Goal: Information Seeking & Learning: Learn about a topic

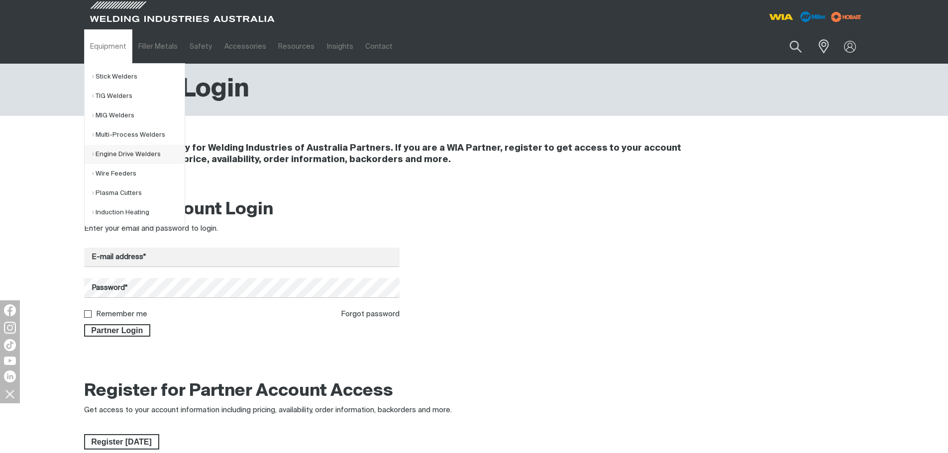
click at [119, 153] on link "Engine Drive Welders" at bounding box center [138, 154] width 93 height 19
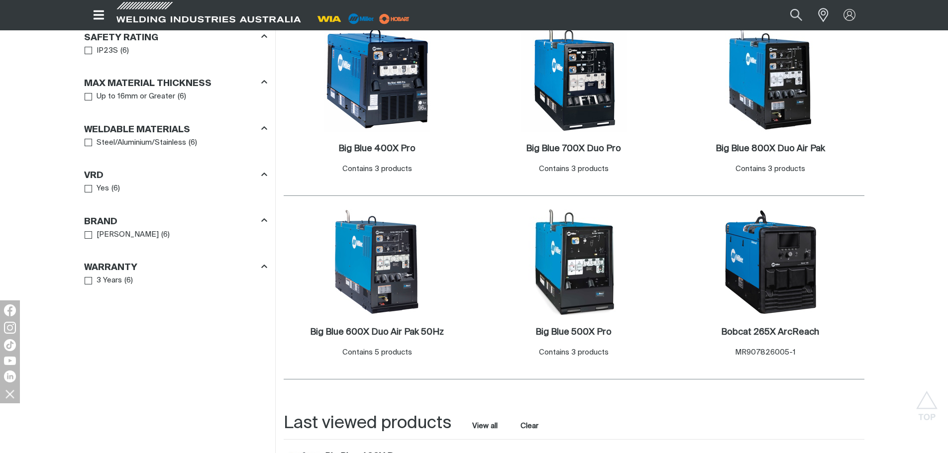
scroll to position [597, 0]
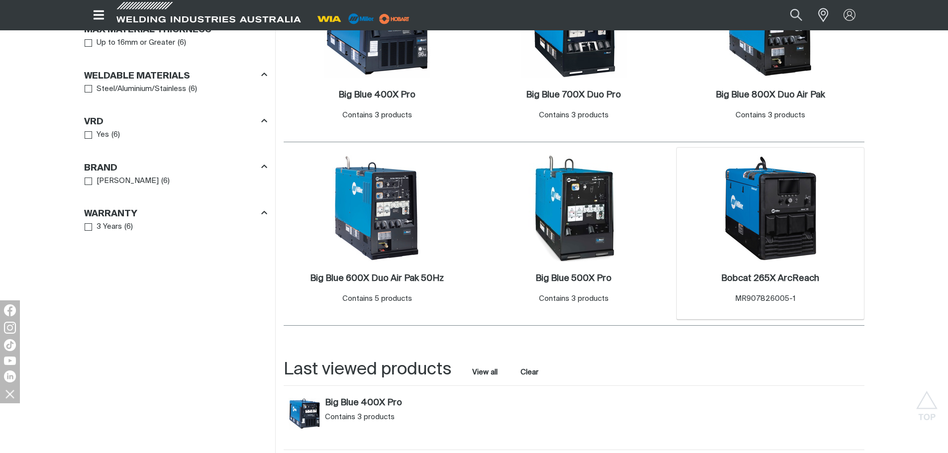
click at [794, 238] on img at bounding box center [770, 208] width 106 height 106
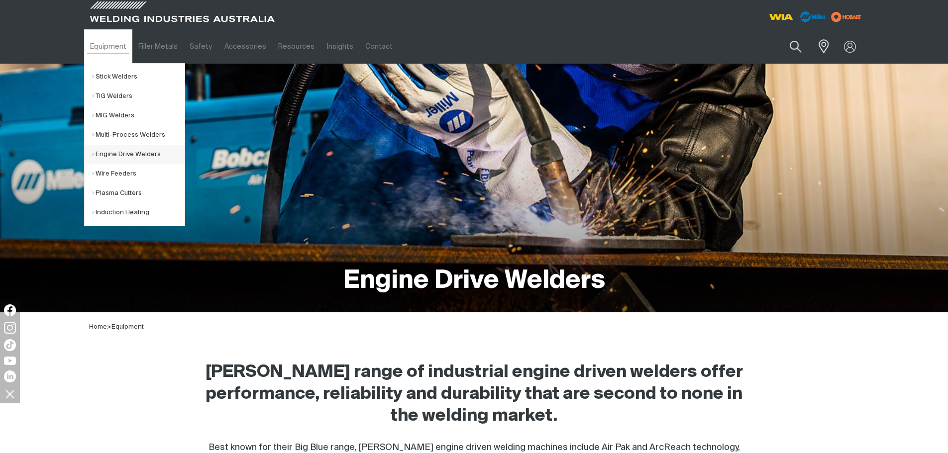
click at [121, 152] on link "Engine Drive Welders" at bounding box center [138, 154] width 93 height 19
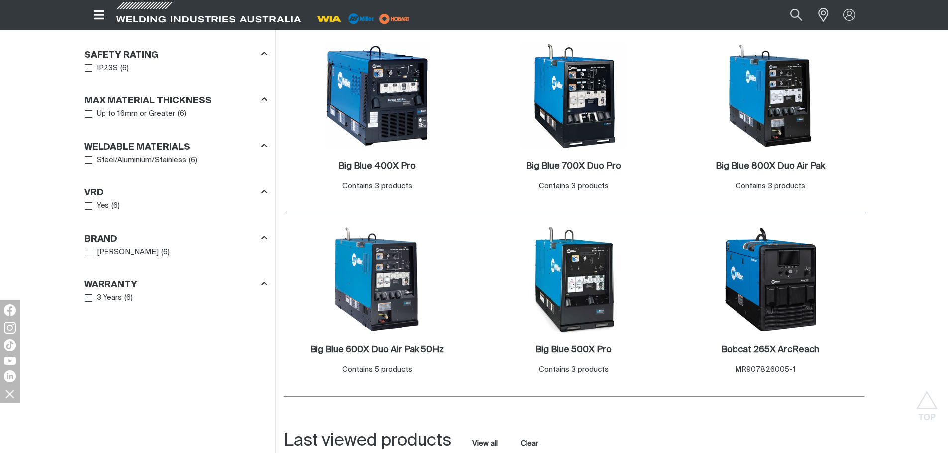
scroll to position [526, 0]
click at [403, 321] on img at bounding box center [377, 279] width 106 height 106
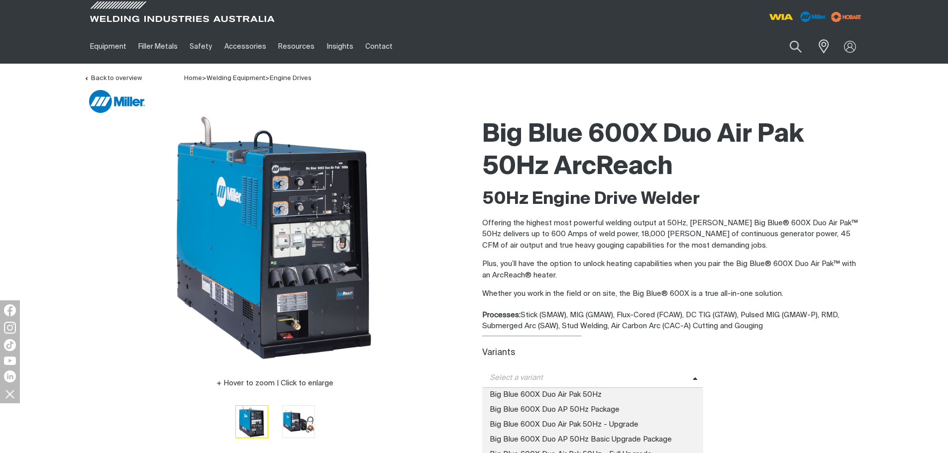
click at [649, 386] on span "Select a variant" at bounding box center [592, 378] width 221 height 19
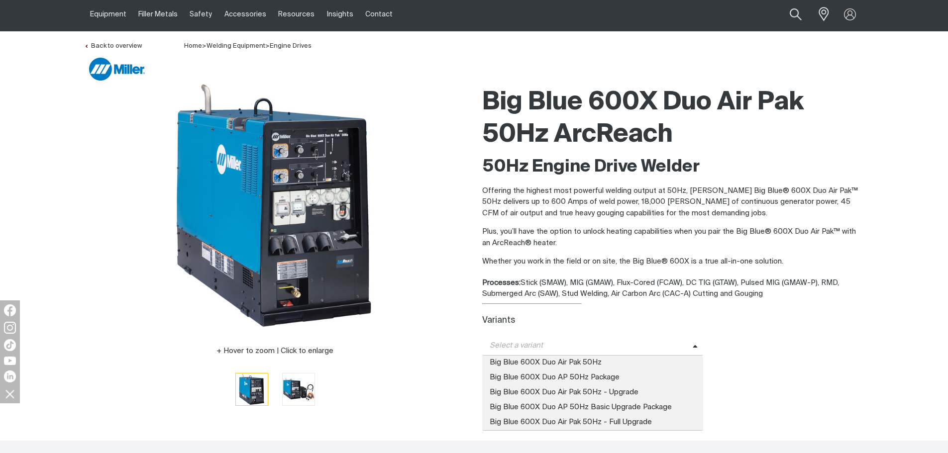
scroll to position [50, 0]
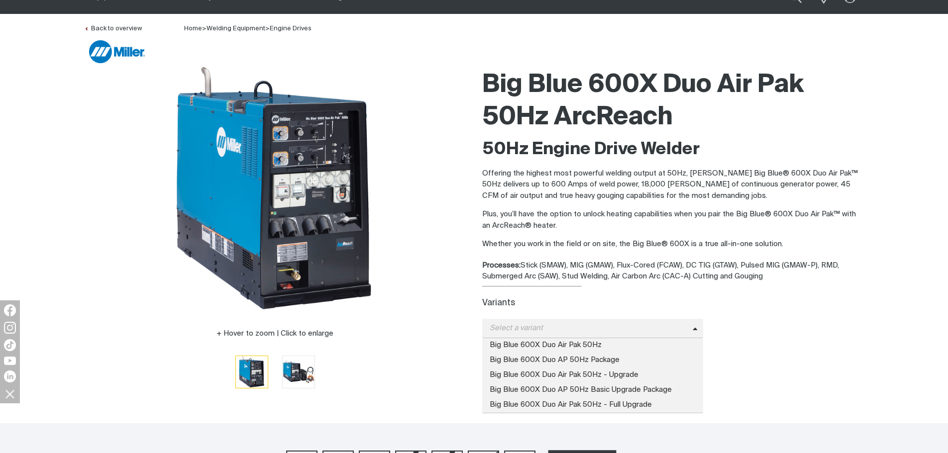
click at [766, 363] on div "WHERE TO BUY" at bounding box center [673, 357] width 382 height 18
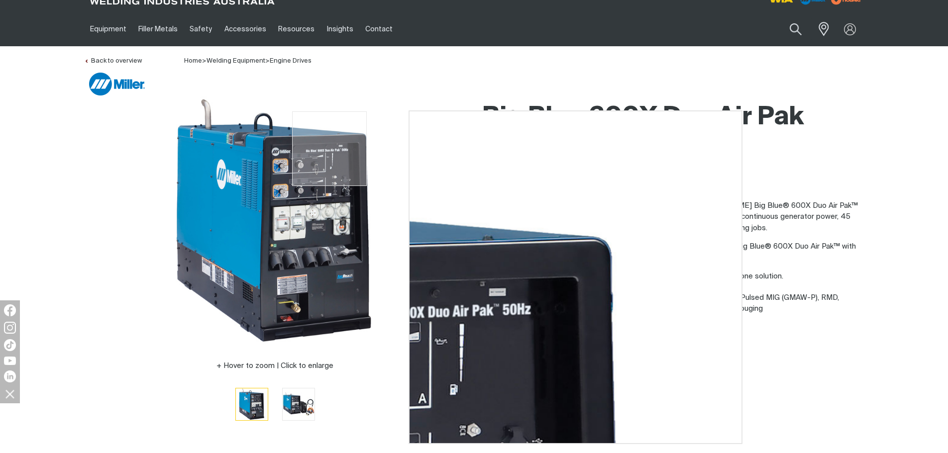
scroll to position [0, 0]
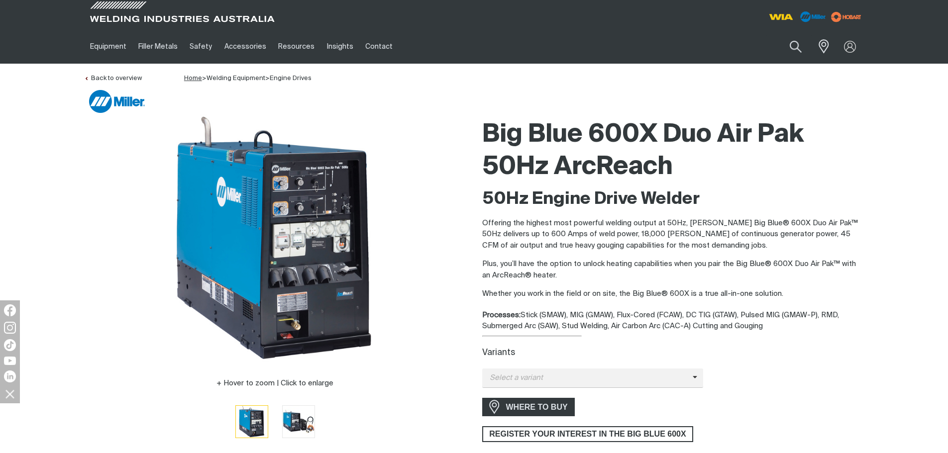
click at [186, 81] on link "Home" at bounding box center [193, 78] width 18 height 6
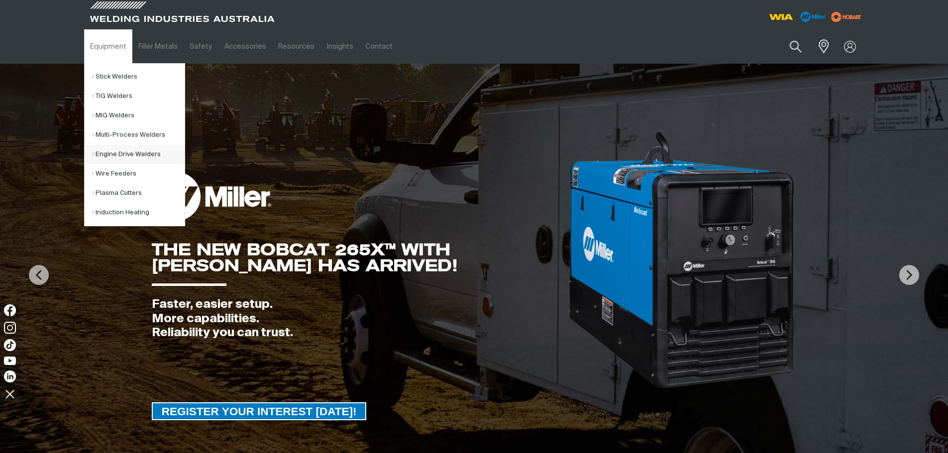
click at [125, 152] on link "Engine Drive Welders" at bounding box center [138, 154] width 93 height 19
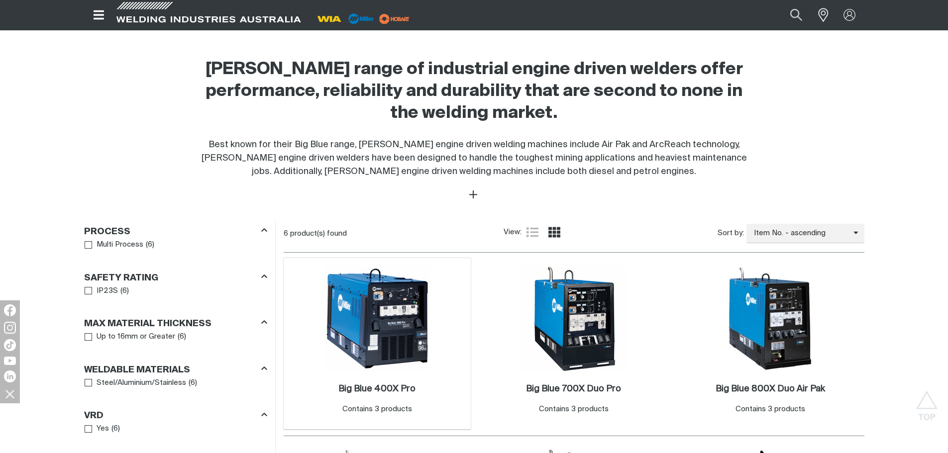
scroll to position [348, 0]
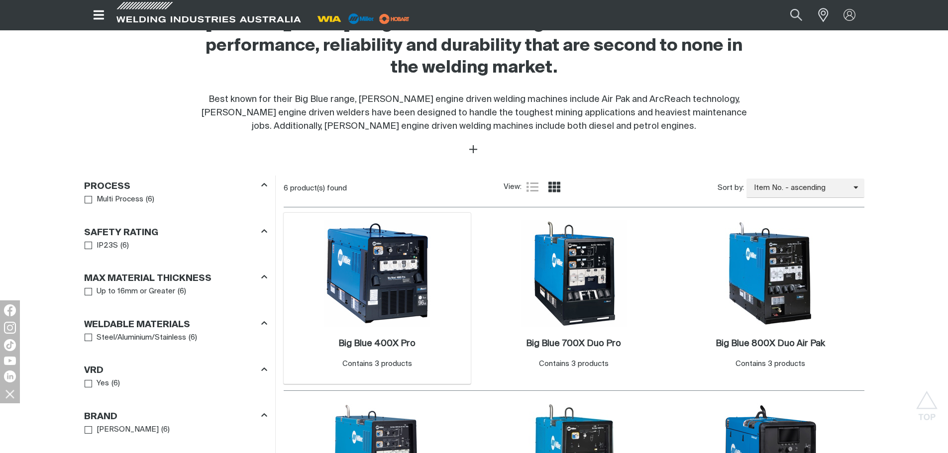
click at [390, 306] on img at bounding box center [377, 273] width 106 height 106
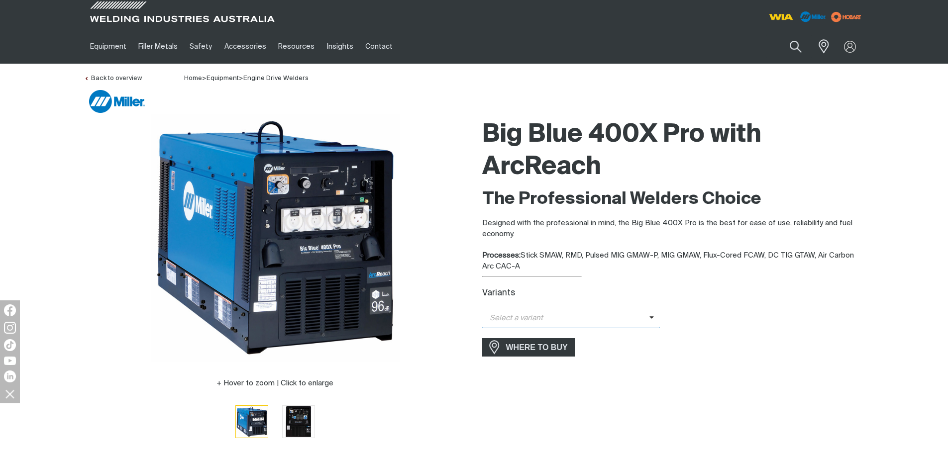
click at [631, 316] on span "Select a variant" at bounding box center [565, 318] width 167 height 11
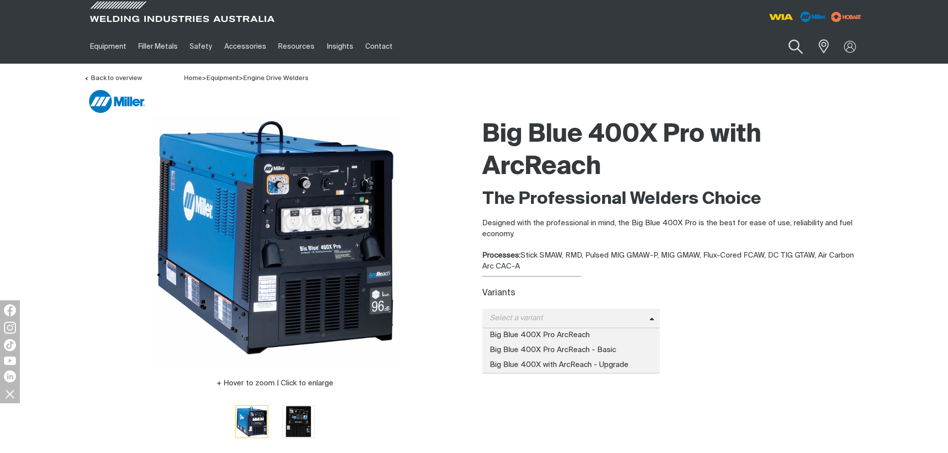
click at [799, 38] on button "Search products" at bounding box center [795, 47] width 40 height 28
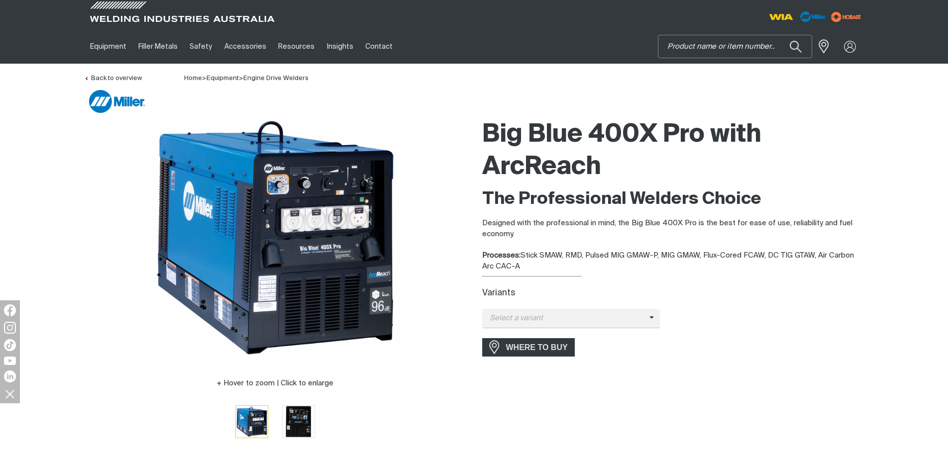
click at [758, 50] on input "Search" at bounding box center [734, 46] width 153 height 22
type input "t"
type input "330"
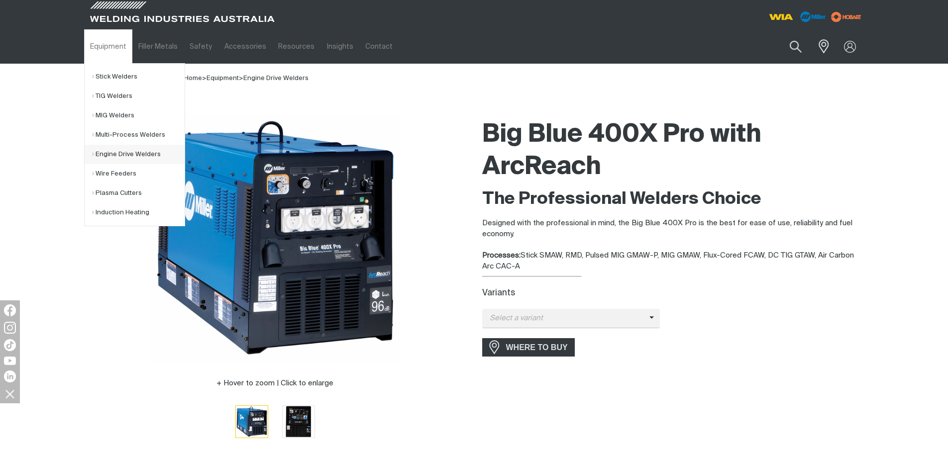
click at [132, 153] on link "Engine Drive Welders" at bounding box center [138, 154] width 93 height 19
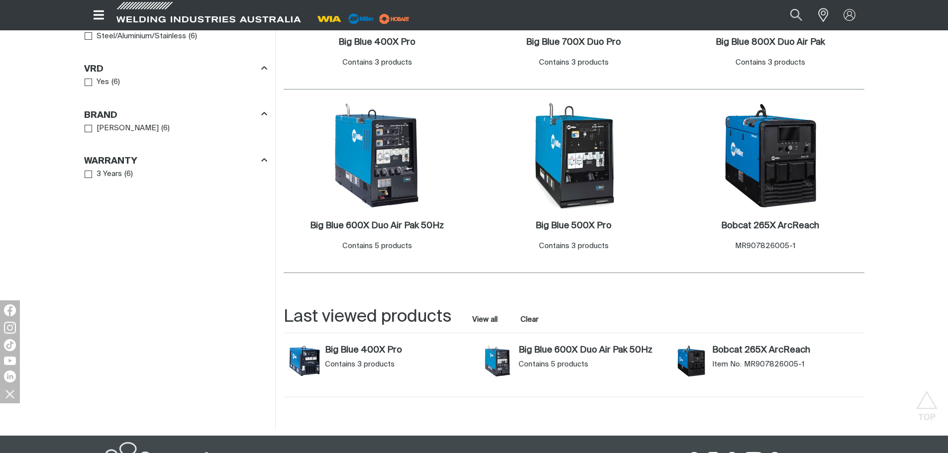
scroll to position [547, 0]
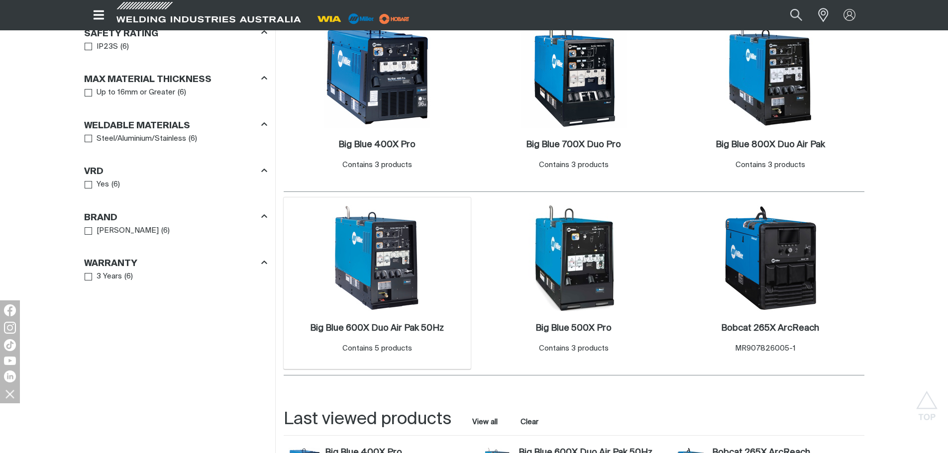
click at [351, 260] on img at bounding box center [377, 258] width 106 height 106
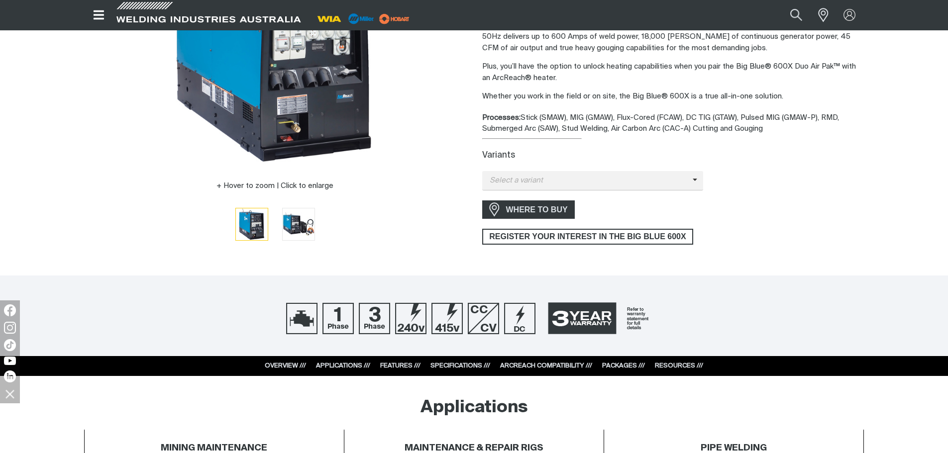
scroll to position [199, 0]
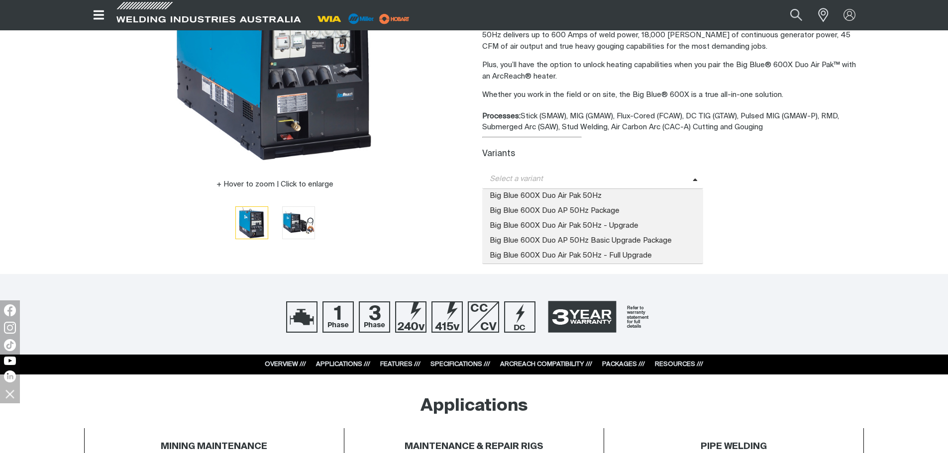
click at [659, 182] on span "Select a variant" at bounding box center [587, 179] width 210 height 11
click at [645, 196] on span "Big Blue 600X Duo Air Pak 50Hz" at bounding box center [592, 196] width 221 height 15
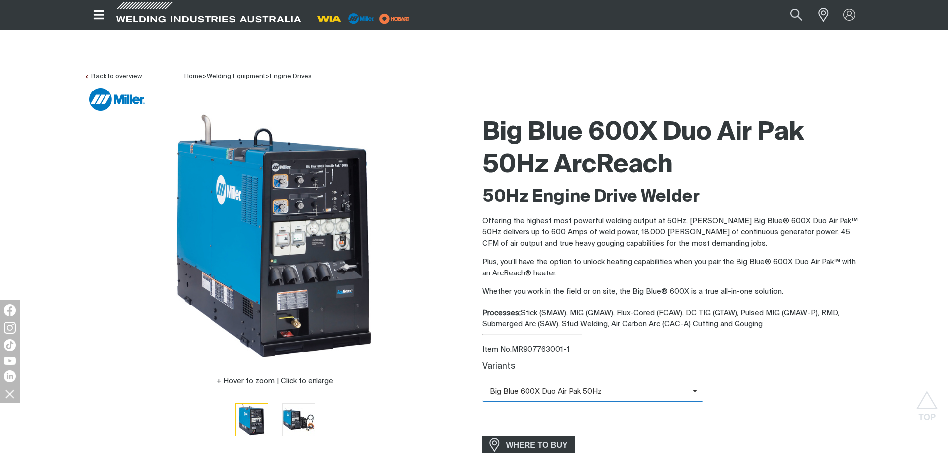
scroll to position [0, 0]
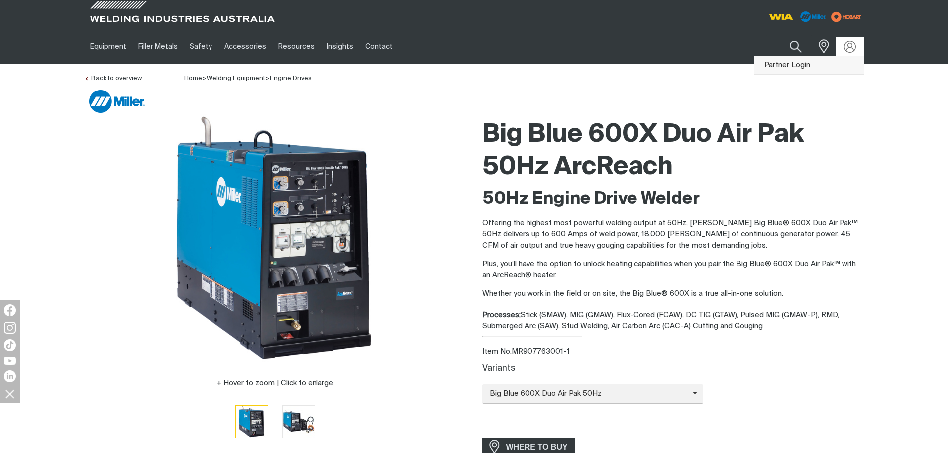
click at [836, 73] on link "Partner Login" at bounding box center [808, 65] width 109 height 18
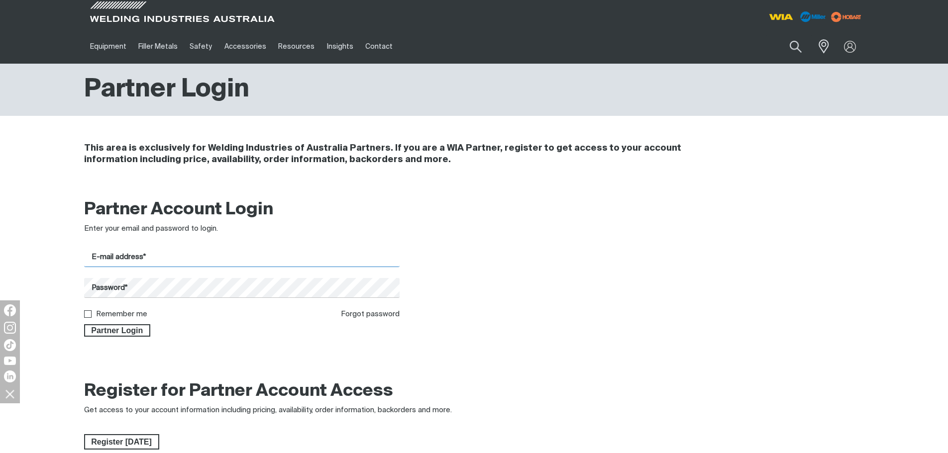
click at [373, 252] on input "E-mail address*" at bounding box center [242, 257] width 316 height 19
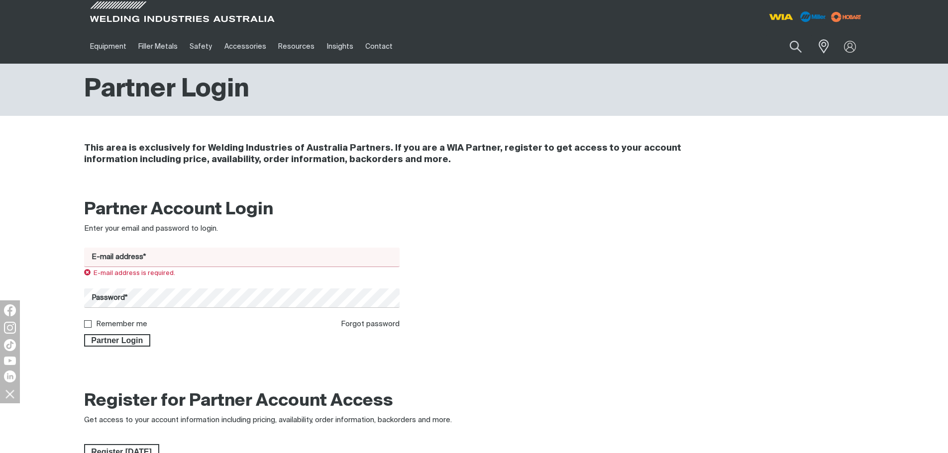
type input "[EMAIL_ADDRESS][DOMAIN_NAME]"
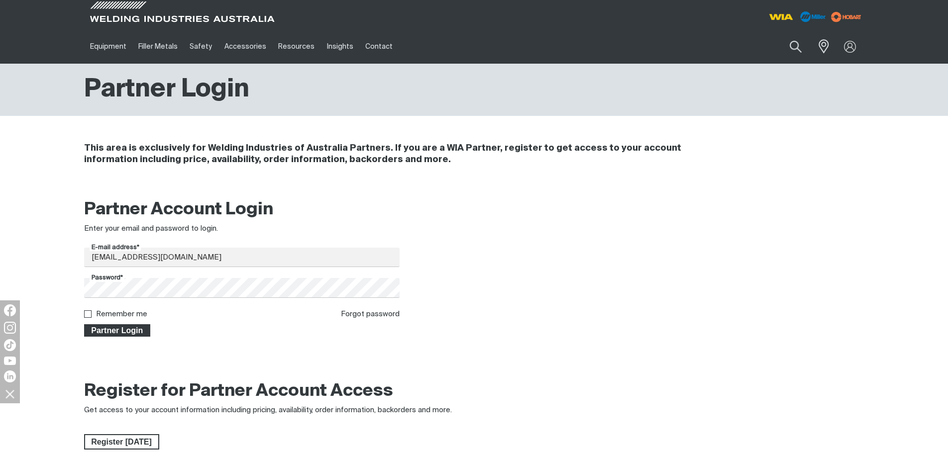
click at [123, 331] on span "Partner Login" at bounding box center [117, 330] width 65 height 13
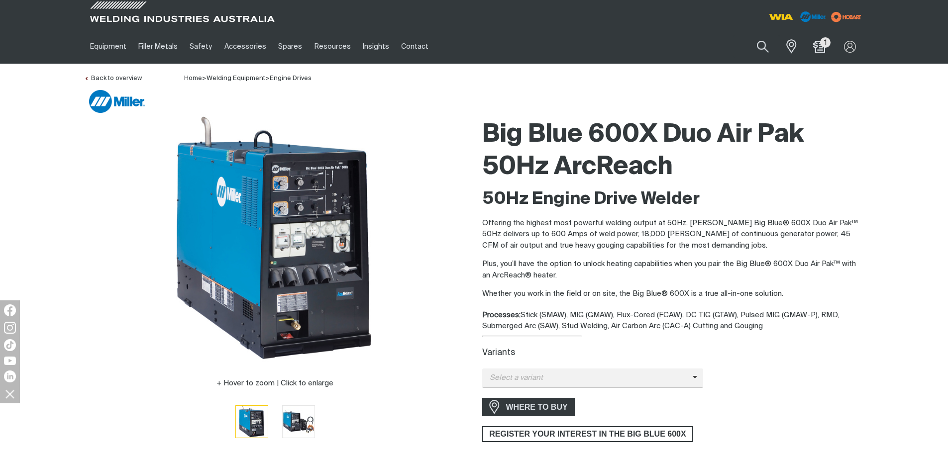
scroll to position [199, 0]
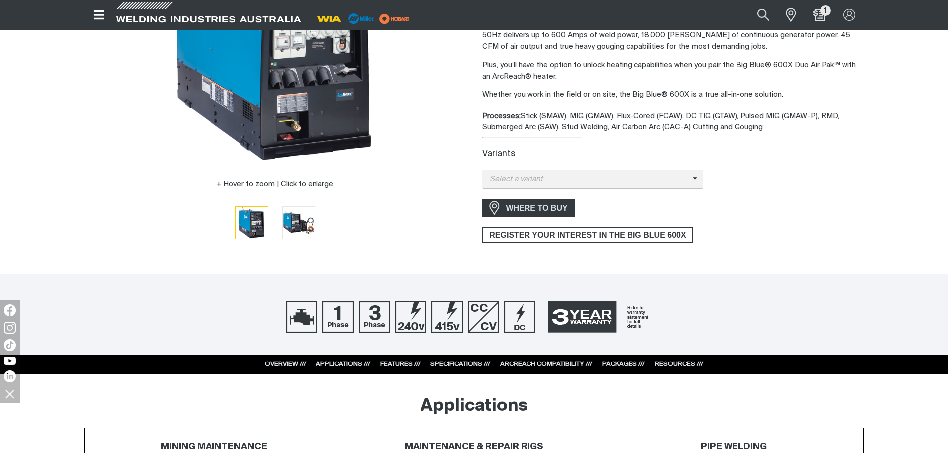
click at [664, 189] on div "Big Blue 600X Duo Air Pak 50Hz ArcReach 50Hz Engine Drive Welder Offering the h…" at bounding box center [673, 84] width 382 height 338
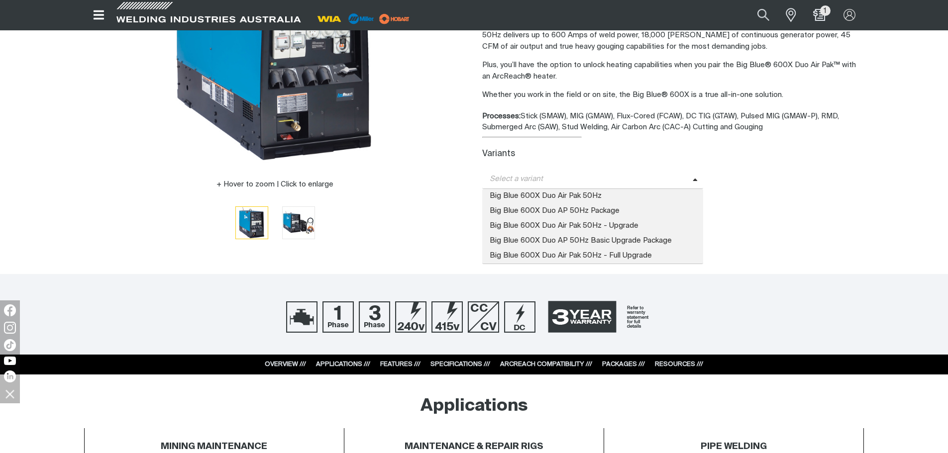
click at [662, 182] on span "Select a variant" at bounding box center [587, 179] width 210 height 11
click at [637, 197] on span "Big Blue 600X Duo Air Pak 50Hz" at bounding box center [592, 196] width 221 height 15
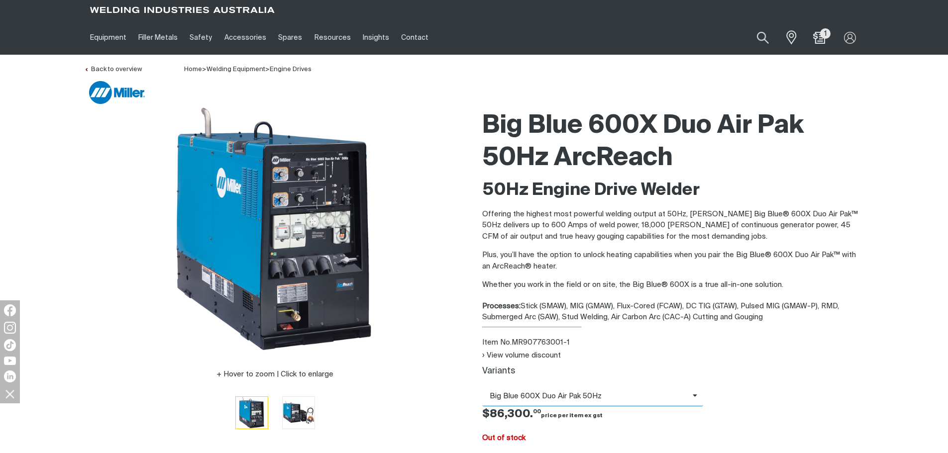
scroll to position [0, 0]
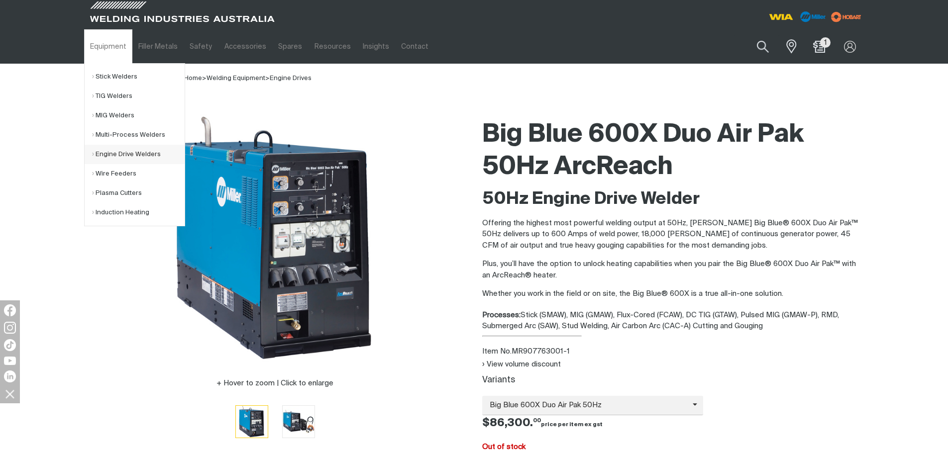
click at [121, 162] on link "Engine Drive Welders" at bounding box center [138, 154] width 93 height 19
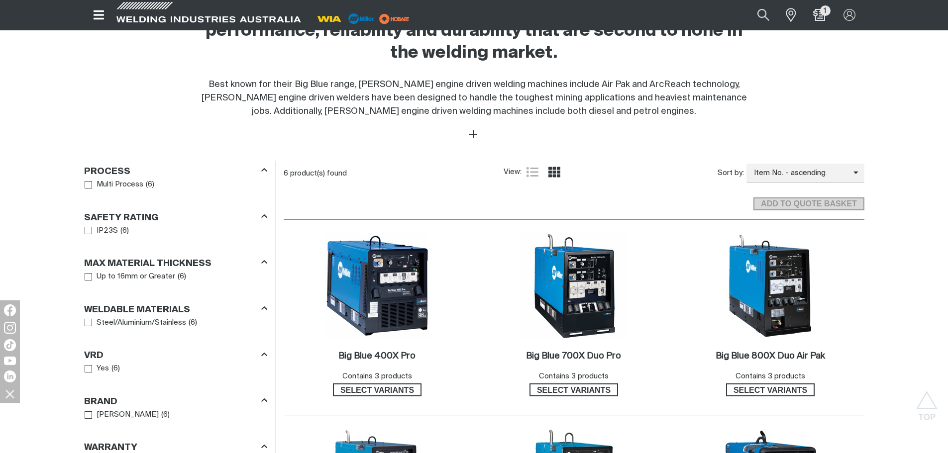
scroll to position [298, 0]
